Goal: Task Accomplishment & Management: Use online tool/utility

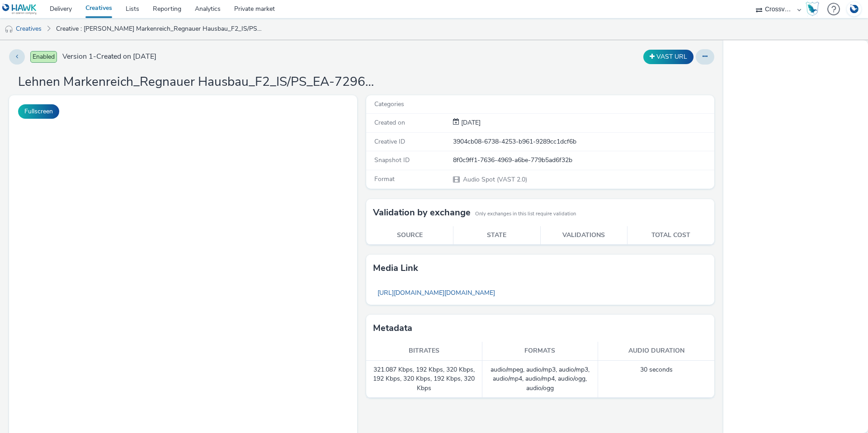
select select "8b9e4588-463c-4c19-a3bb-d96a951167bb"
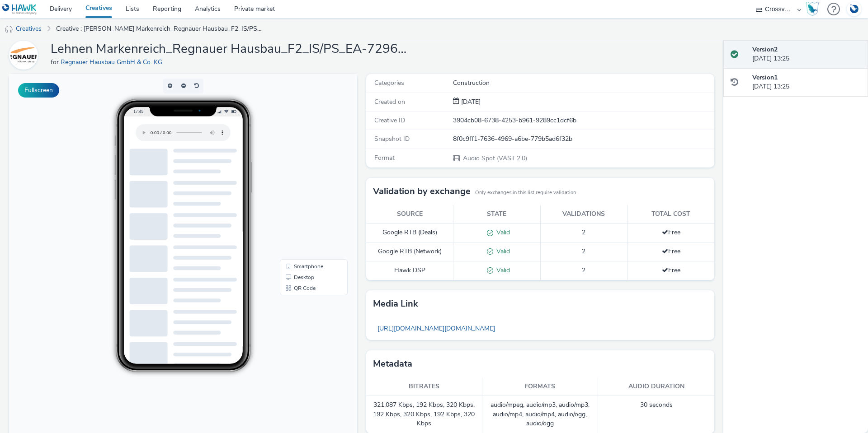
scroll to position [54, 0]
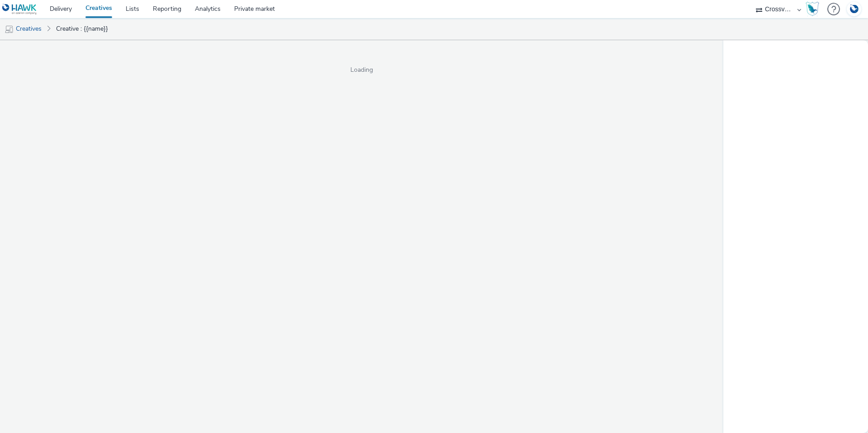
select select "8b9e4588-463c-4c19-a3bb-d96a951167bb"
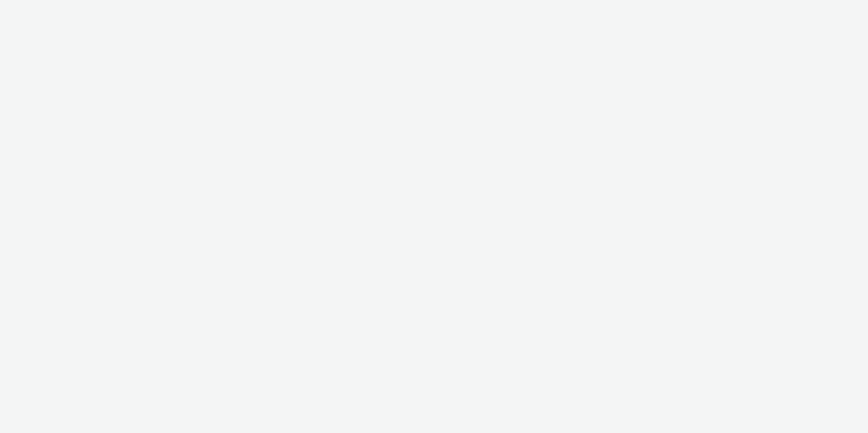
select select "8b9e4588-463c-4c19-a3bb-d96a951167bb"
select select "fdd6df75-1d61-4035-b8b2-e303dce13929"
select select "c34c994d-0240-4790-a80f-bc7a83d4d796"
